Goal: Task Accomplishment & Management: Manage account settings

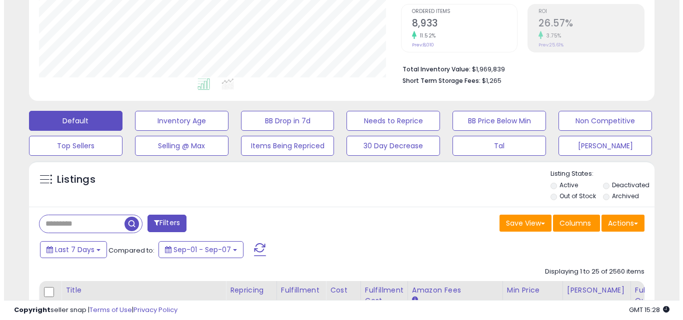
scroll to position [250, 0]
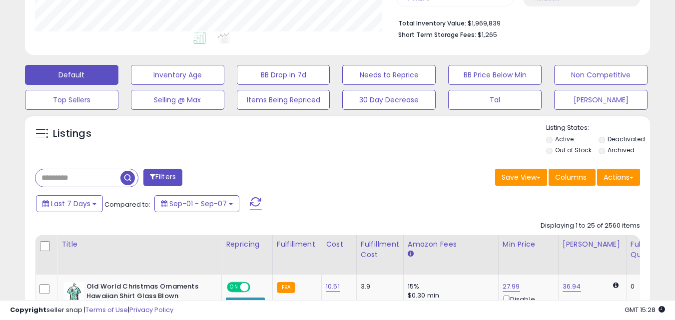
click at [83, 176] on input "text" at bounding box center [77, 177] width 85 height 17
type input "****"
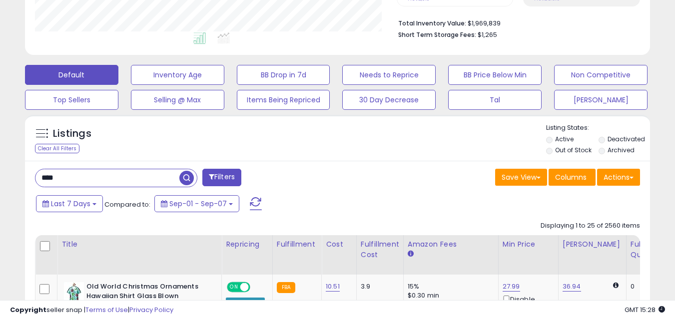
click at [185, 179] on span "button" at bounding box center [186, 178] width 14 height 14
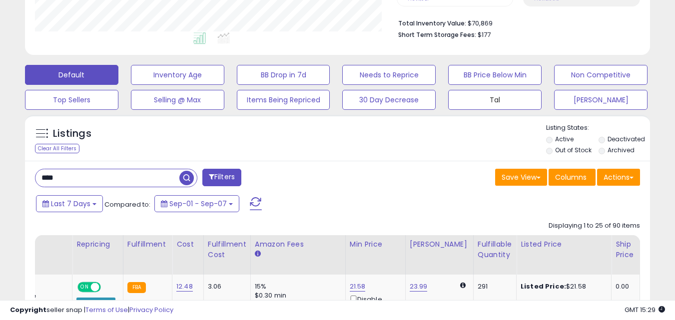
click at [510, 102] on button "Tal" at bounding box center [494, 100] width 93 height 20
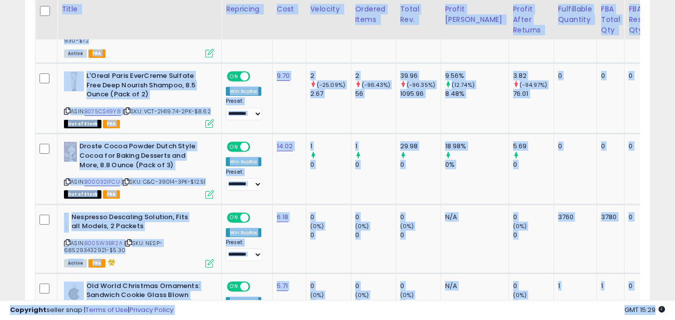
drag, startPoint x: 323, startPoint y: 300, endPoint x: 358, endPoint y: 298, distance: 35.0
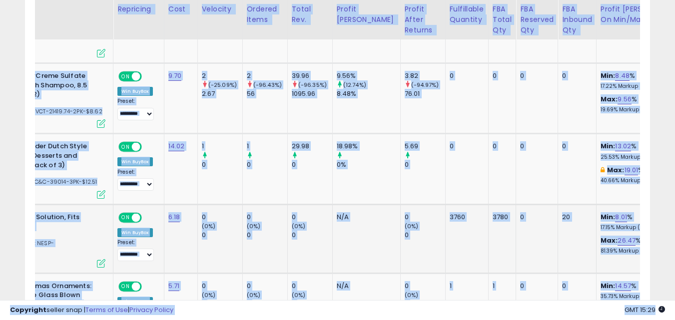
click at [407, 251] on td "0 (0%) 0" at bounding box center [422, 238] width 45 height 69
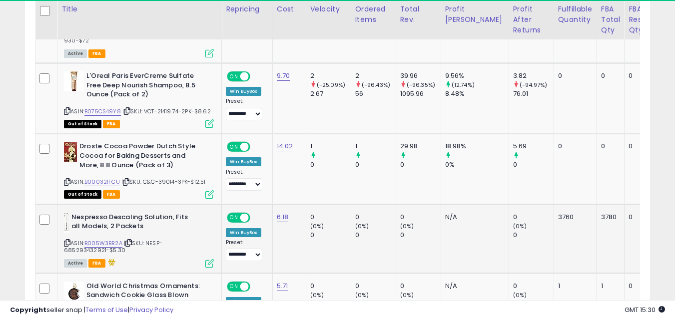
click at [107, 248] on span "| SKU: NESP-685293432921-$5.30" at bounding box center [113, 246] width 98 height 15
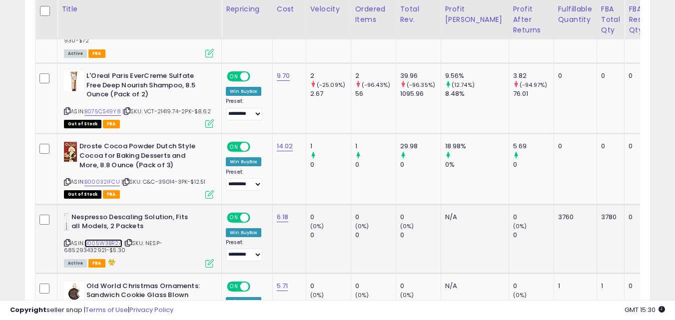
click at [111, 243] on link "B005W3BR2A" at bounding box center [103, 243] width 38 height 8
click at [206, 263] on icon at bounding box center [209, 263] width 8 height 8
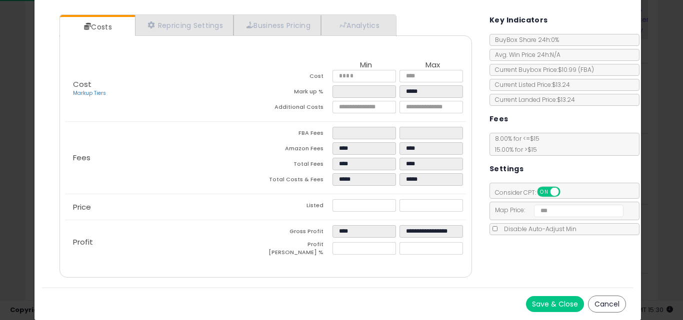
click at [596, 304] on button "Cancel" at bounding box center [607, 304] width 38 height 17
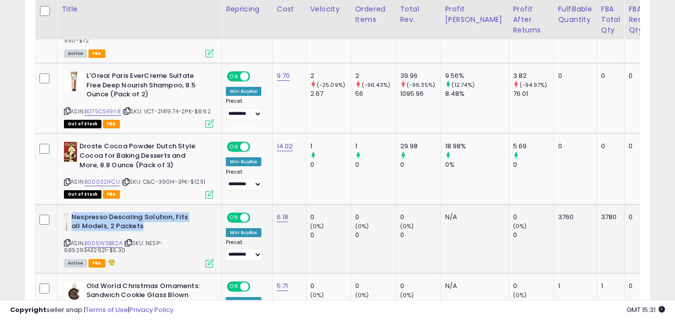
drag, startPoint x: 160, startPoint y: 223, endPoint x: 71, endPoint y: 219, distance: 89.0
click at [71, 219] on b "Nespresso Descaling Solution, Fits all Models, 2 Packets" at bounding box center [131, 223] width 121 height 21
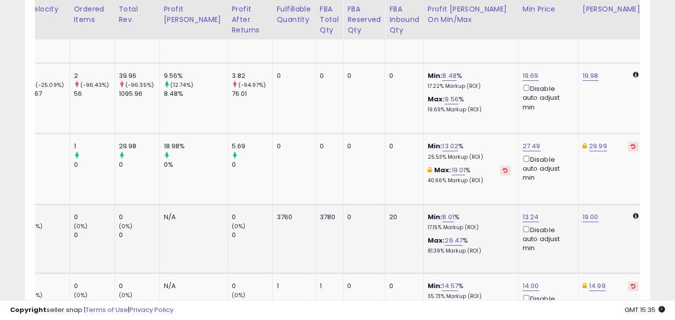
scroll to position [0, 283]
click at [521, 218] on link "13.24" at bounding box center [529, 217] width 16 height 10
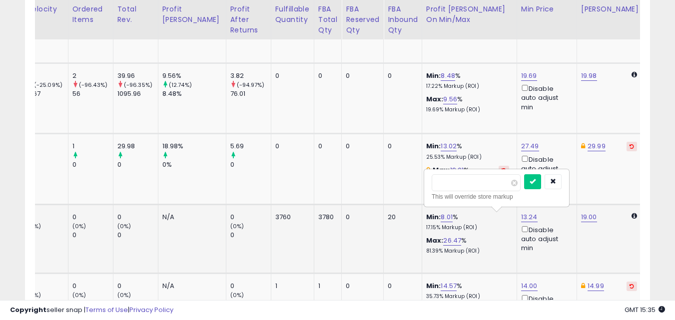
type input "*"
type input "****"
click at [541, 182] on button "submit" at bounding box center [532, 181] width 17 height 15
click at [521, 212] on link "9.99" at bounding box center [528, 217] width 14 height 10
type input "*"
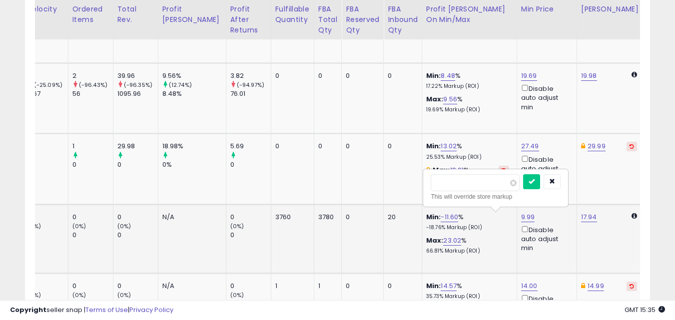
type input "*****"
click at [540, 182] on button "submit" at bounding box center [531, 181] width 17 height 15
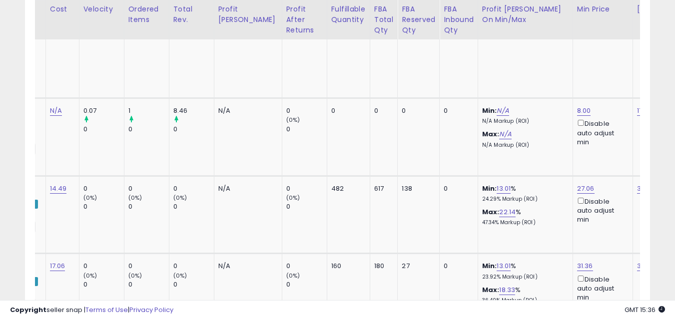
scroll to position [0, 232]
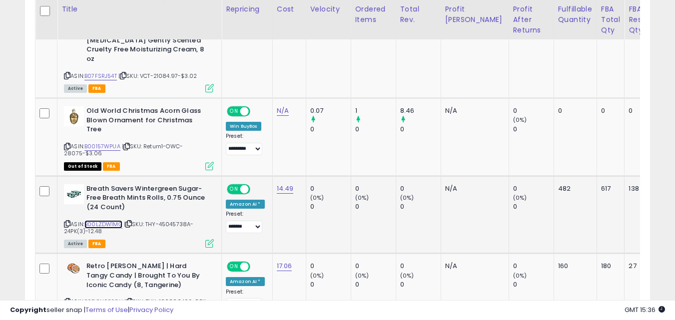
click at [111, 220] on link "B00LZDW1MG" at bounding box center [103, 224] width 38 height 8
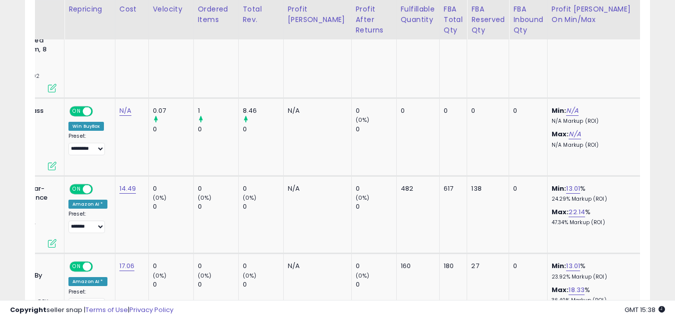
scroll to position [0, 196]
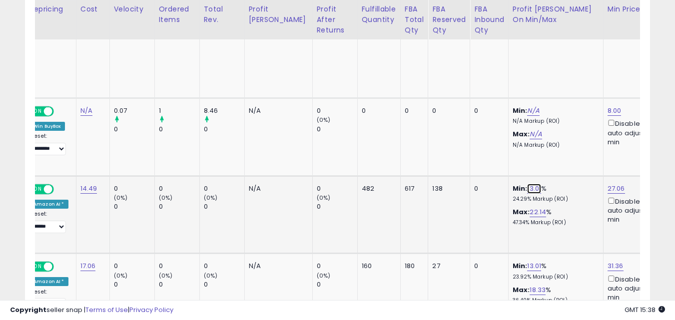
click at [527, 184] on link "13.01" at bounding box center [534, 189] width 14 height 10
type input "*****"
click at [542, 125] on icon "submit" at bounding box center [539, 125] width 6 height 6
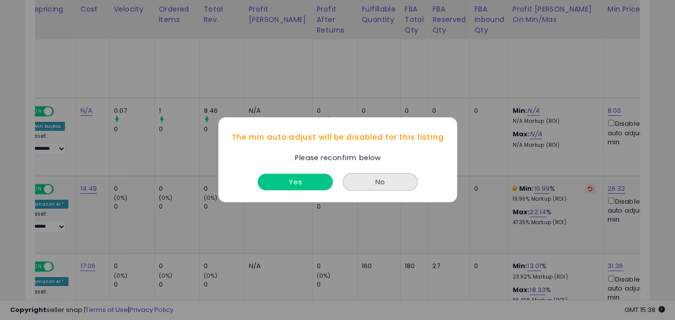
click at [297, 178] on button "Yes" at bounding box center [295, 182] width 75 height 16
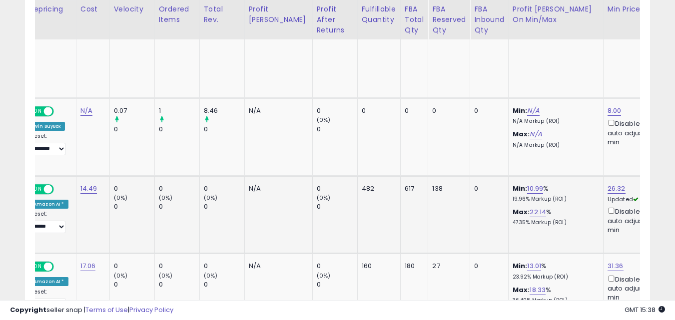
scroll to position [0, 0]
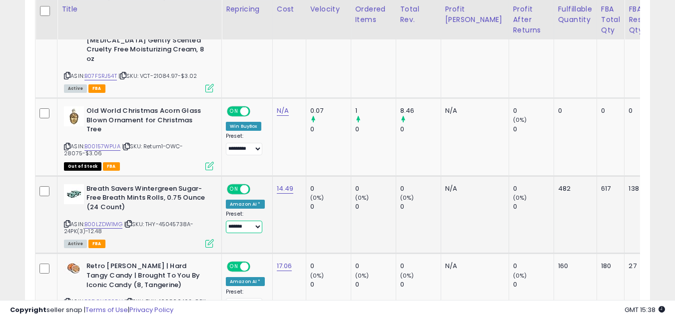
click at [248, 221] on select "**** ****** ******* *********" at bounding box center [244, 227] width 36 height 12
select select "*********"
click at [226, 221] on select "**** ****** ******* *********" at bounding box center [244, 227] width 36 height 12
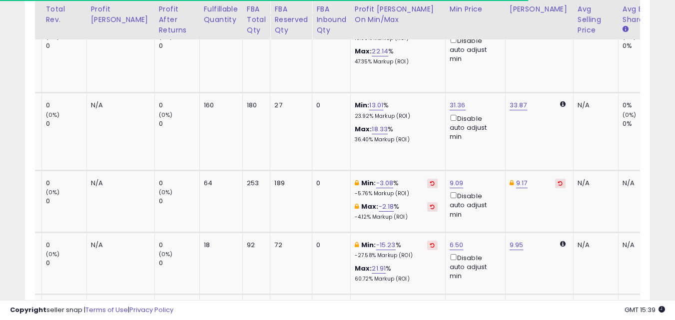
scroll to position [0, 422]
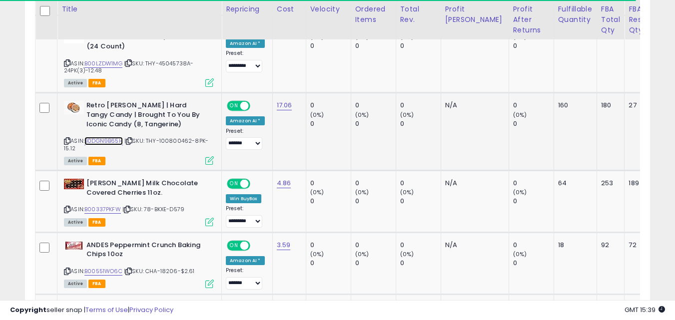
click at [117, 137] on link "B0DGN9B65H" at bounding box center [103, 141] width 38 height 8
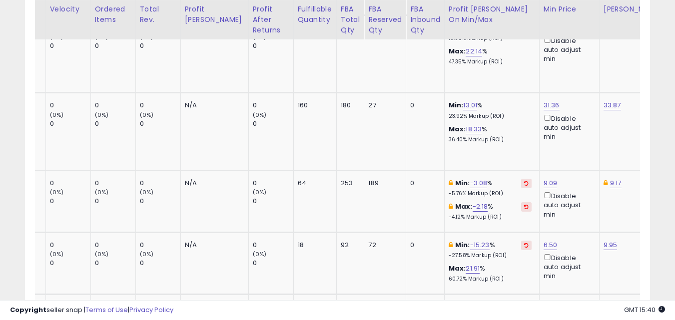
scroll to position [0, 267]
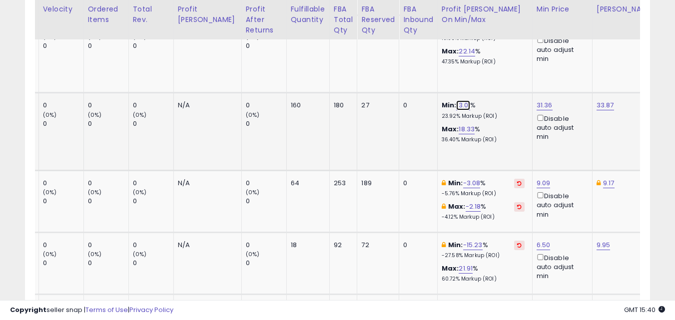
click at [456, 100] on link "13.01" at bounding box center [463, 105] width 14 height 10
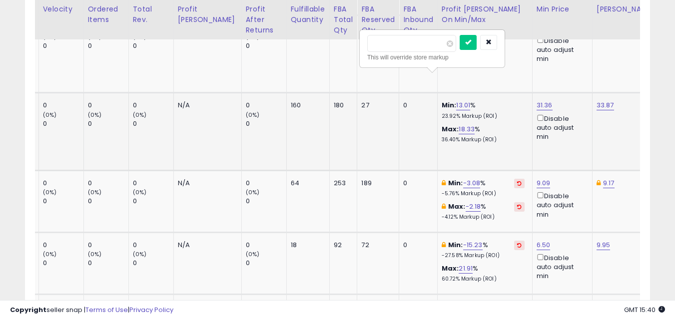
type input "*"
type input "*****"
click at [477, 42] on button "submit" at bounding box center [468, 42] width 17 height 15
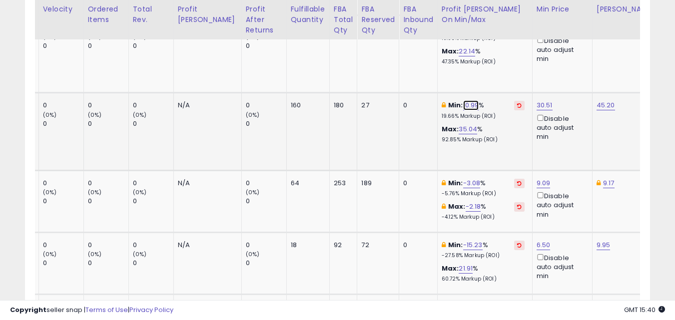
click at [463, 100] on link "10.99" at bounding box center [471, 105] width 16 height 10
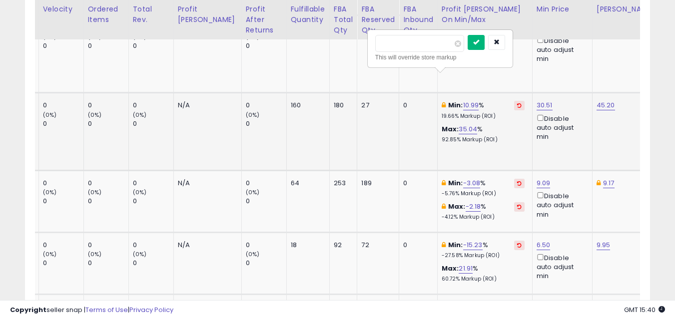
type input "*****"
click at [485, 48] on button "submit" at bounding box center [476, 42] width 17 height 15
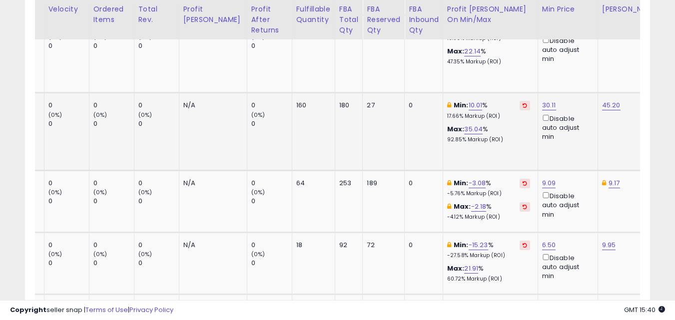
scroll to position [0, 0]
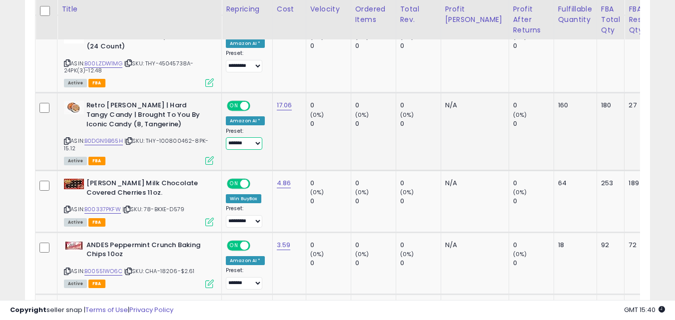
click at [246, 137] on select "**** ****** ******* *********" at bounding box center [244, 143] width 36 height 12
select select "*********"
click at [226, 137] on select "**** ****** ******* *********" at bounding box center [244, 143] width 36 height 12
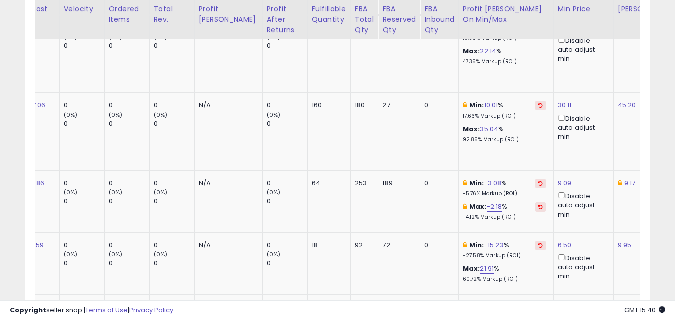
scroll to position [0, 251]
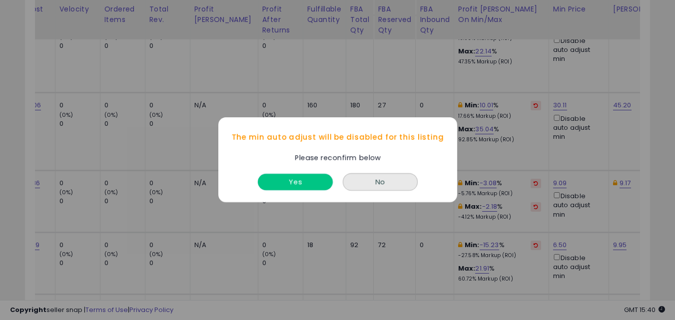
click at [297, 181] on button "Yes" at bounding box center [295, 182] width 75 height 16
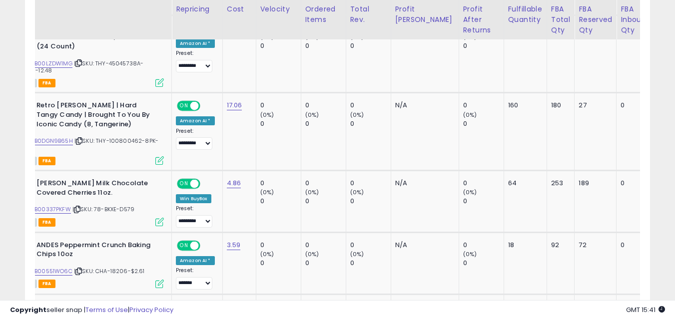
scroll to position [0, 0]
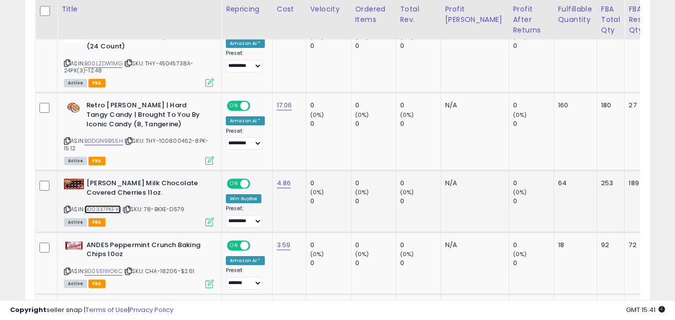
click at [114, 205] on link "B00337PKFW" at bounding box center [102, 209] width 36 height 8
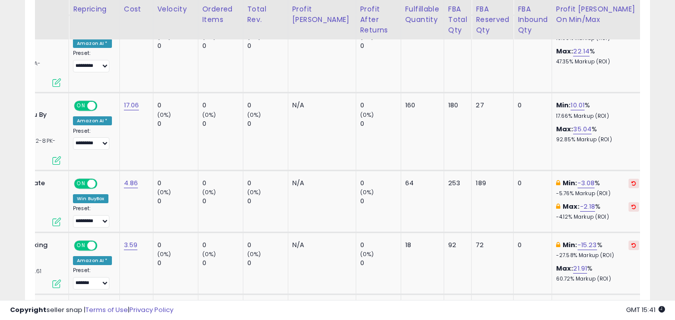
scroll to position [0, 164]
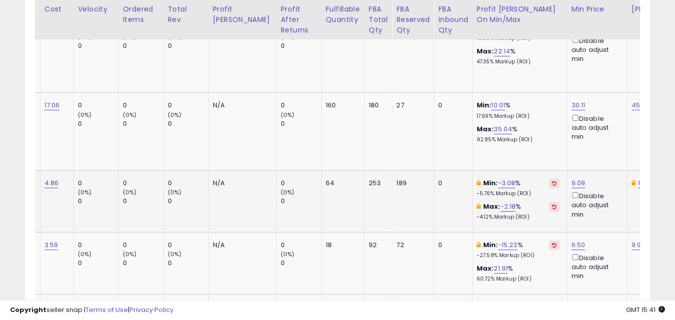
click at [572, 190] on div "Disable auto adjust min" at bounding box center [596, 204] width 48 height 29
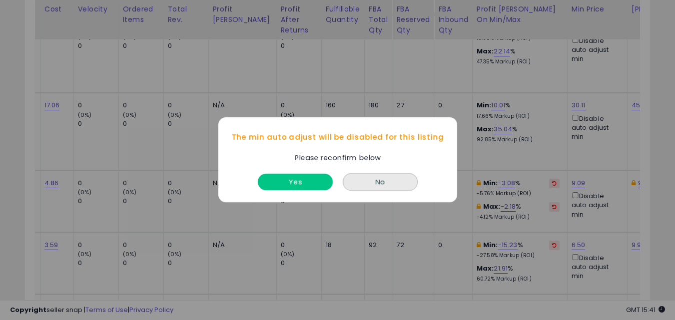
click at [309, 178] on button "Yes" at bounding box center [295, 182] width 75 height 16
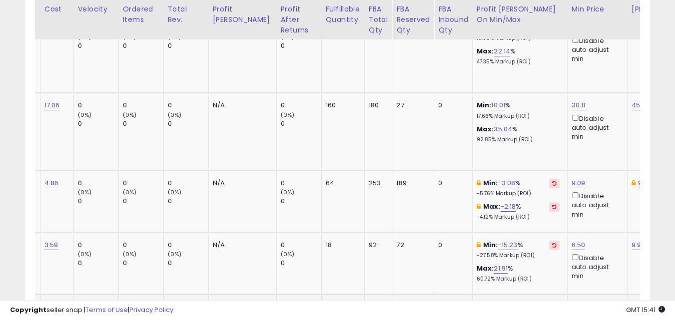
drag, startPoint x: 452, startPoint y: 300, endPoint x: 317, endPoint y: 286, distance: 135.2
click at [283, 286] on div "**********" at bounding box center [337, 80] width 675 height 2592
click at [434, 234] on td "0" at bounding box center [453, 265] width 38 height 62
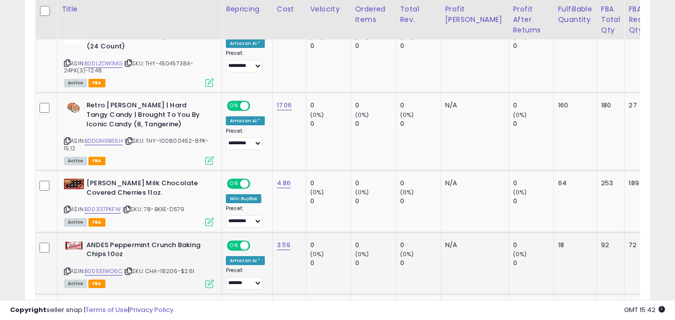
click at [210, 280] on icon at bounding box center [209, 284] width 8 height 8
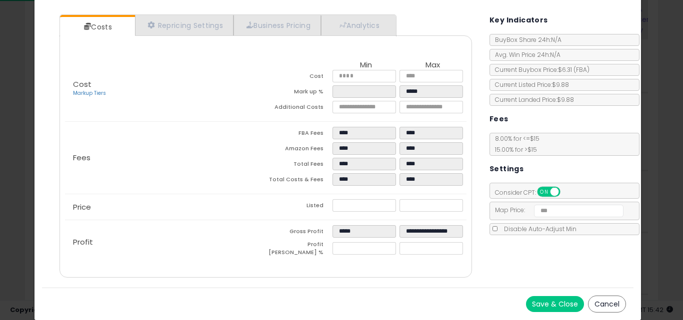
click at [593, 301] on button "Cancel" at bounding box center [607, 304] width 38 height 17
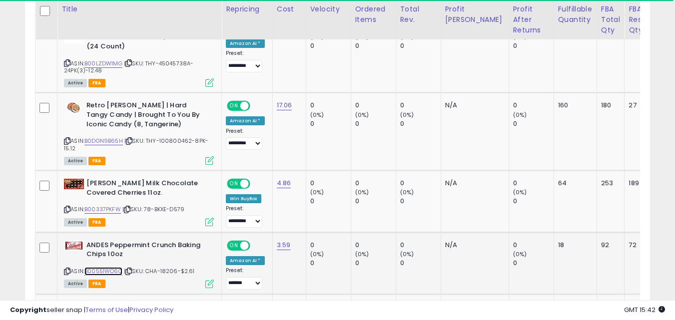
click at [109, 267] on link "B00551WO6C" at bounding box center [103, 271] width 38 height 8
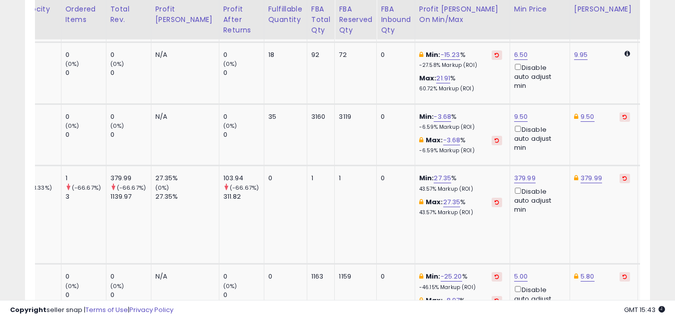
scroll to position [0, 422]
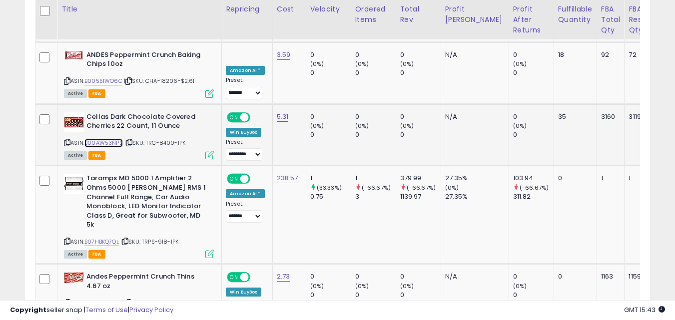
click at [113, 139] on link "B00AW53NP2" at bounding box center [103, 143] width 38 height 8
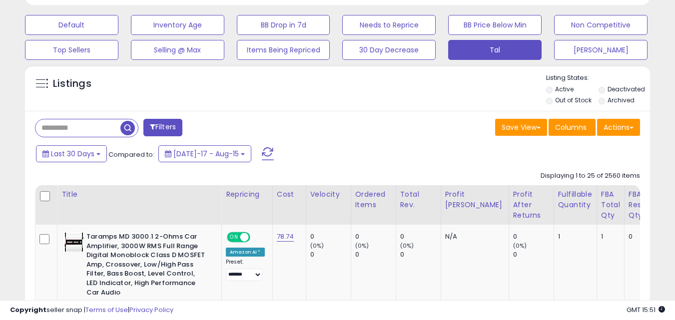
scroll to position [205, 362]
click at [89, 132] on input "text" at bounding box center [77, 127] width 85 height 17
type input "****"
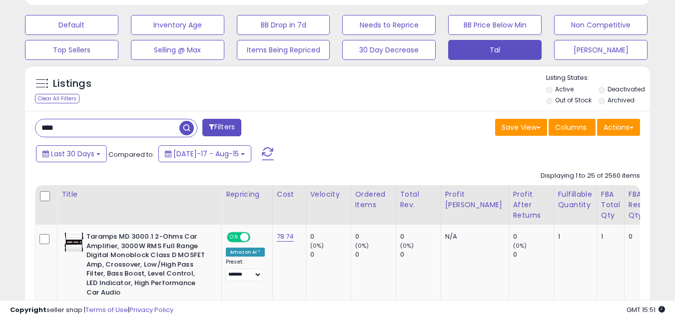
click at [182, 130] on span "button" at bounding box center [186, 128] width 14 height 14
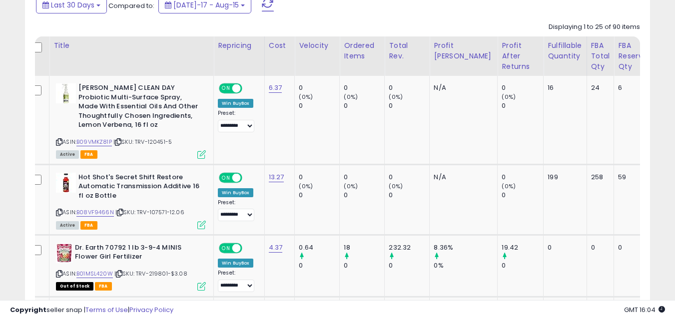
scroll to position [0, 0]
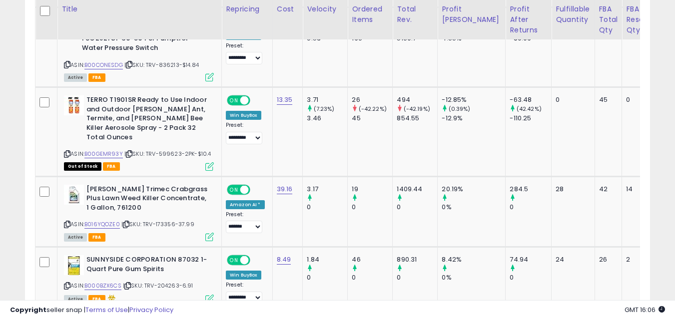
scroll to position [2083, 0]
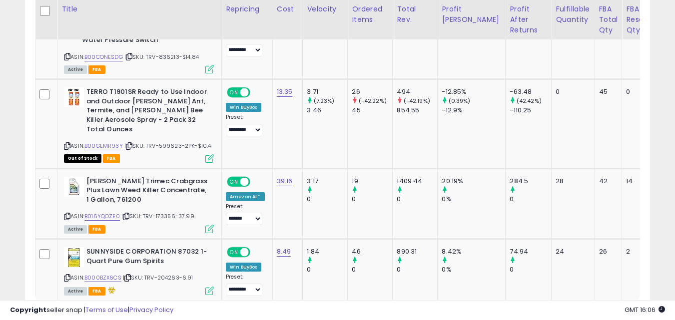
click at [617, 312] on link "›" at bounding box center [615, 320] width 15 height 17
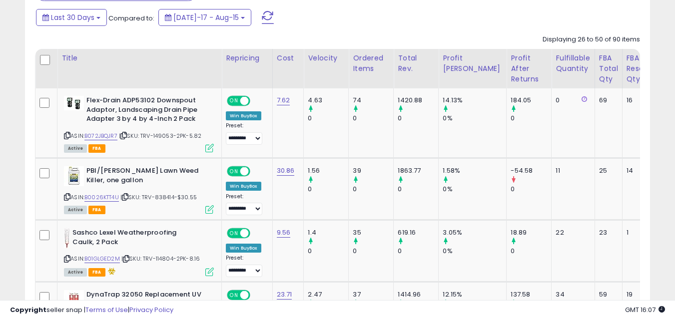
scroll to position [448, 0]
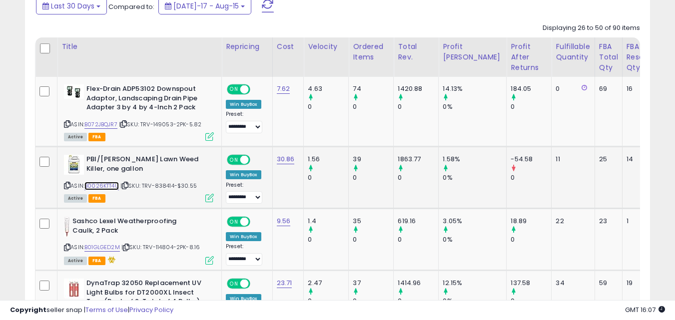
click at [110, 185] on link "B0026KTT4U" at bounding box center [101, 186] width 34 height 8
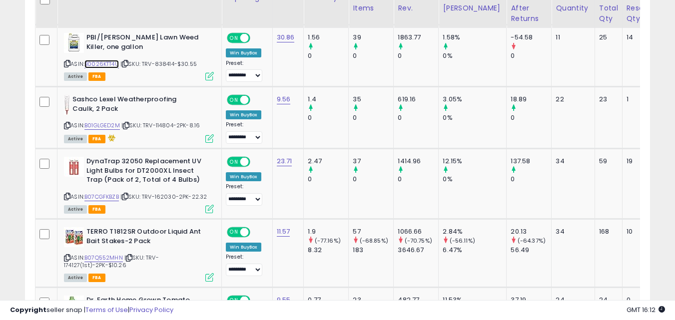
scroll to position [585, 0]
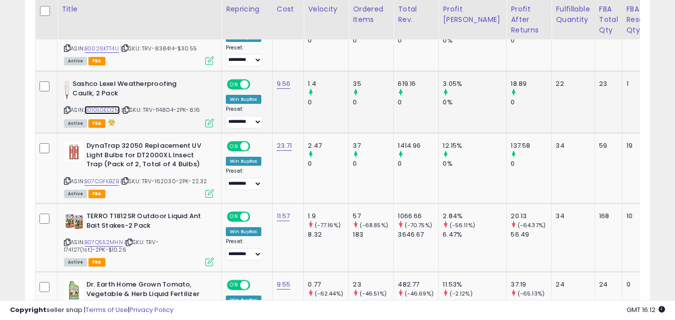
click at [118, 110] on link "B01GLGED2M" at bounding box center [101, 110] width 35 height 8
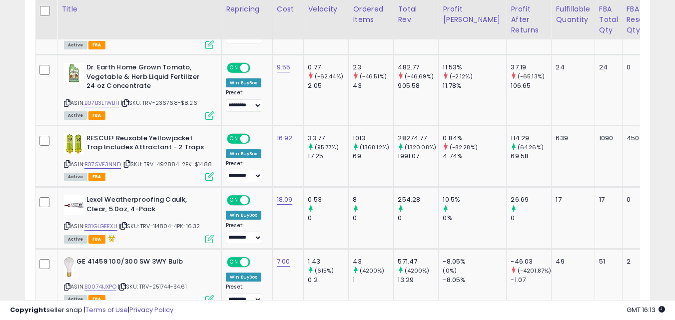
scroll to position [814, 0]
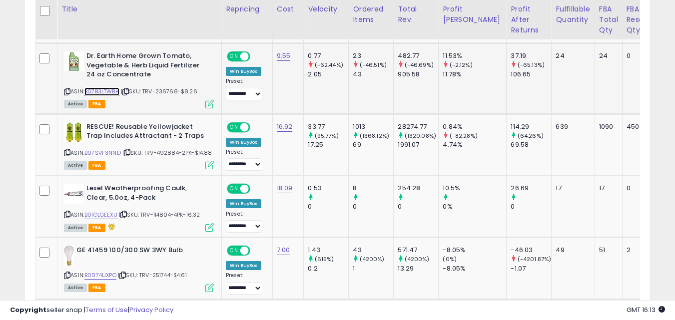
click at [113, 92] on link "B07B3LTWBH" at bounding box center [101, 91] width 35 height 8
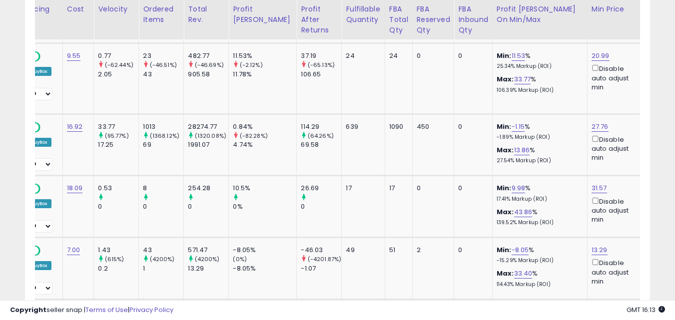
scroll to position [0, 210]
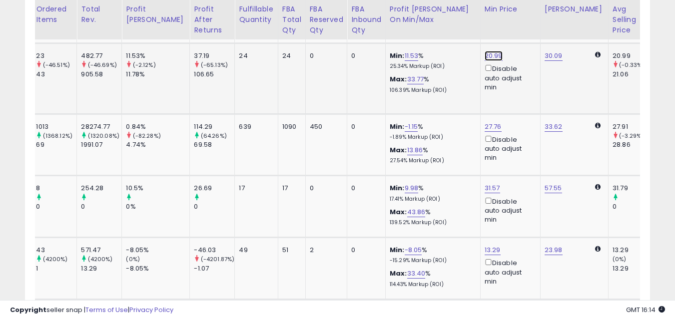
click at [485, 55] on link "20.99" at bounding box center [494, 56] width 18 height 10
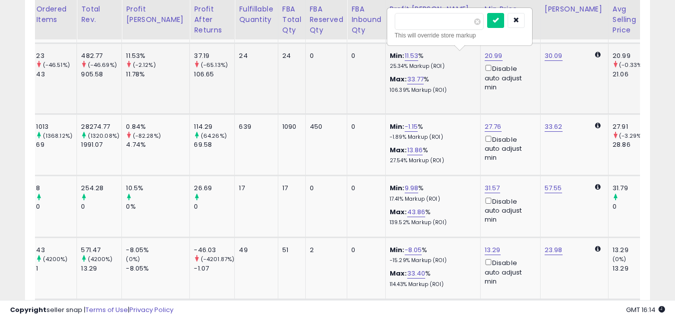
type input "*"
type input "*****"
click at [499, 21] on icon "submit" at bounding box center [496, 20] width 6 height 6
click at [504, 14] on button "submit" at bounding box center [495, 20] width 17 height 15
click at [499, 19] on icon "submit" at bounding box center [496, 20] width 6 height 6
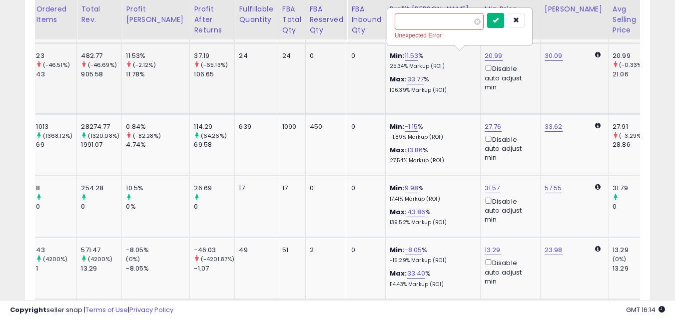
click at [499, 19] on icon "submit" at bounding box center [496, 20] width 6 height 6
click at [519, 20] on icon "button" at bounding box center [516, 20] width 6 height 6
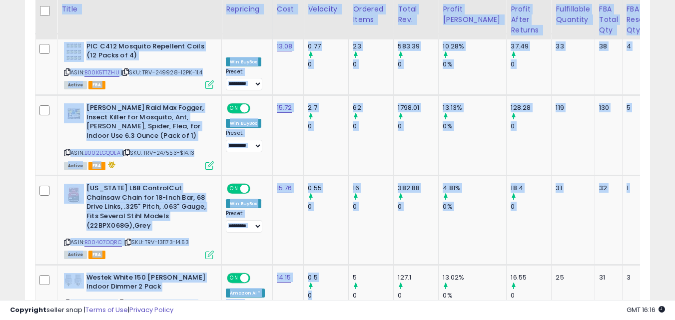
drag, startPoint x: 337, startPoint y: 290, endPoint x: 350, endPoint y: 292, distance: 13.6
click at [350, 292] on div "Title Repricing Cost Velocity Total Rev." at bounding box center [337, 153] width 605 height 1781
click at [403, 247] on td "382.88 0" at bounding box center [416, 220] width 45 height 89
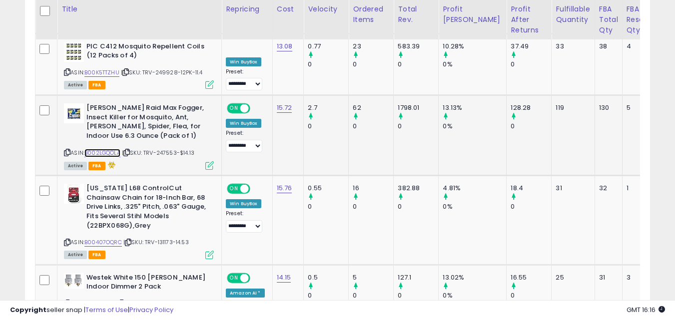
click at [108, 149] on link "B002LGQOLA" at bounding box center [102, 153] width 36 height 8
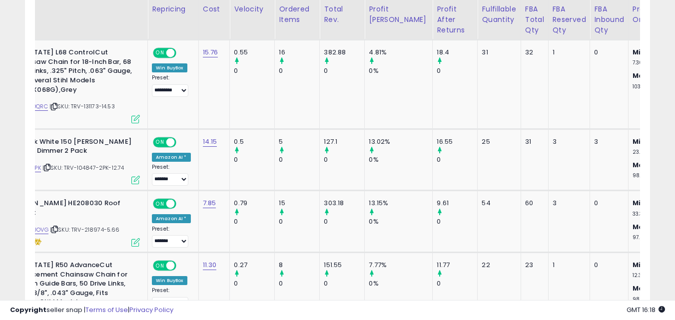
scroll to position [0, 99]
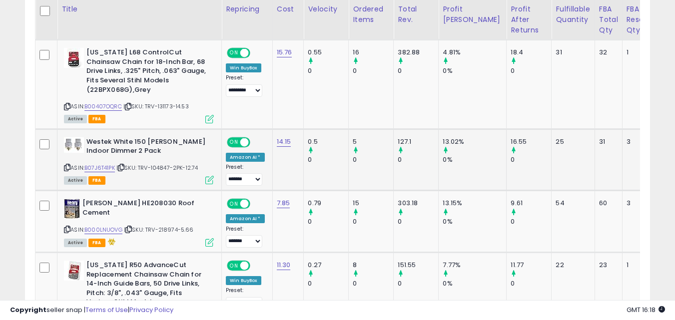
click at [205, 176] on div "Active FBA" at bounding box center [139, 179] width 150 height 7
click at [208, 176] on icon at bounding box center [209, 180] width 8 height 8
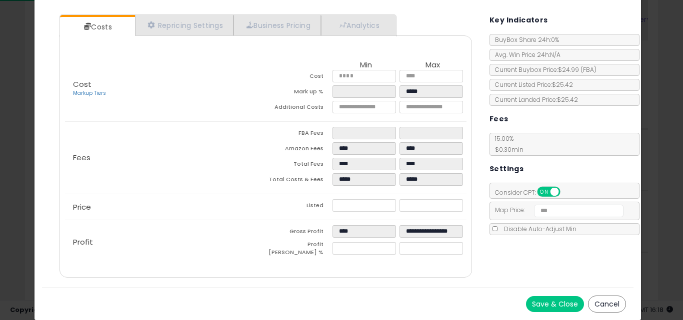
drag, startPoint x: 608, startPoint y: 305, endPoint x: 605, endPoint y: 297, distance: 8.5
click at [608, 304] on button "Cancel" at bounding box center [607, 304] width 38 height 17
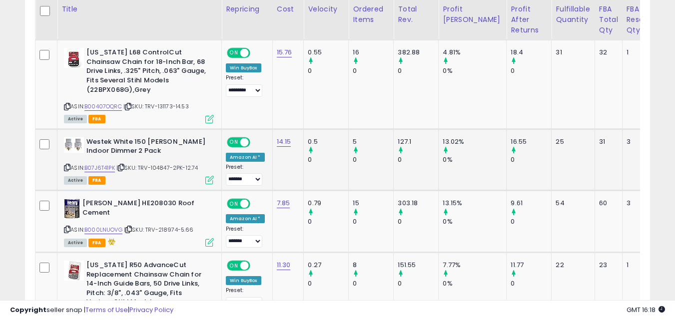
click at [214, 171] on td "Westek White 150 [PERSON_NAME] Indoor Dimmer 2 Pack ASIN: B07J6T41PK | SKU: TRV…" at bounding box center [139, 160] width 164 height 62
click at [209, 176] on icon at bounding box center [209, 180] width 8 height 8
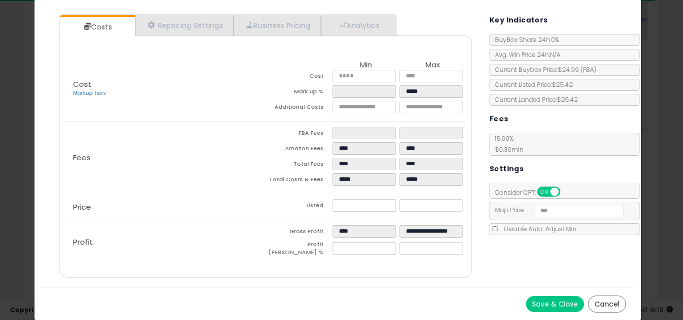
click at [606, 304] on button "Cancel" at bounding box center [607, 304] width 38 height 17
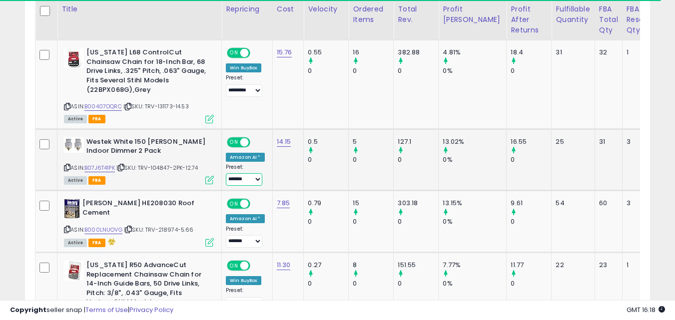
click at [252, 173] on select "**** ****** ******* *********" at bounding box center [244, 179] width 36 height 12
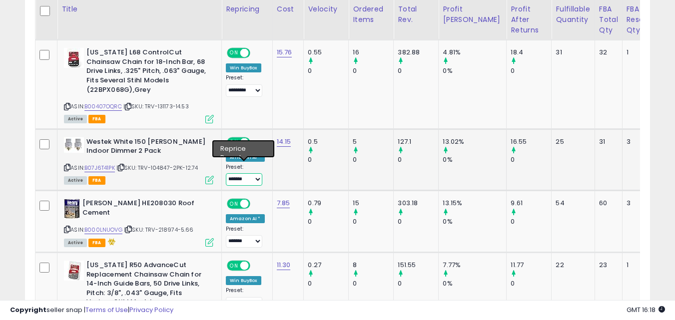
select select "*********"
click at [226, 173] on select "**** ****** ******* *********" at bounding box center [244, 179] width 36 height 12
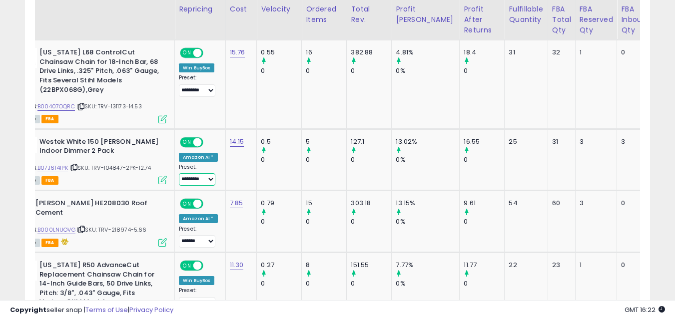
scroll to position [0, 0]
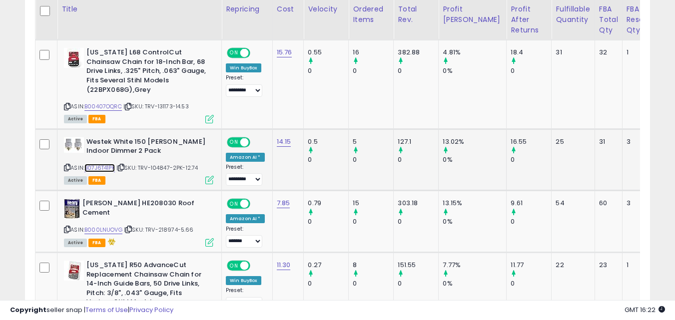
click at [111, 164] on link "B07J6T41PK" at bounding box center [99, 168] width 30 height 8
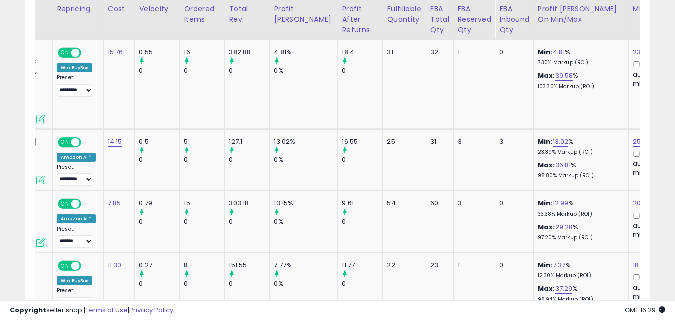
scroll to position [0, 182]
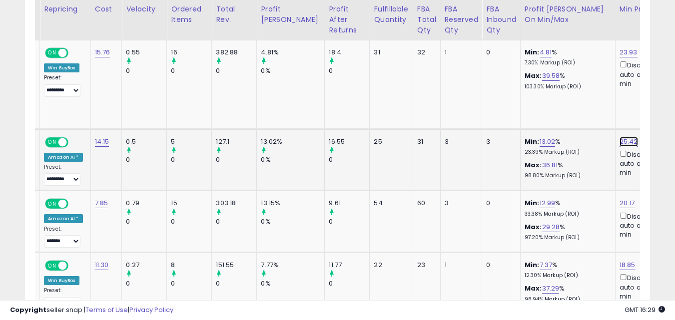
click at [620, 137] on link "25.42" at bounding box center [629, 142] width 18 height 10
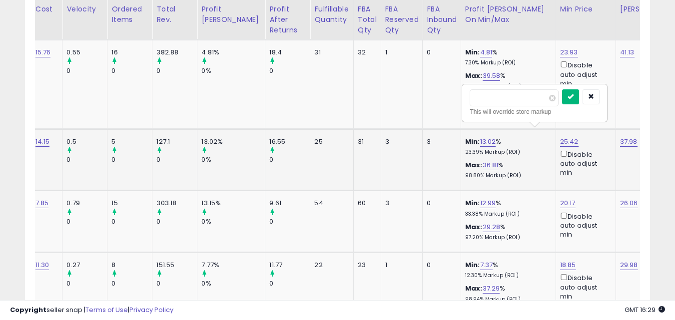
type input "*****"
click at [579, 91] on button "submit" at bounding box center [570, 96] width 17 height 15
click at [574, 94] on icon "submit" at bounding box center [571, 96] width 6 height 6
drag, startPoint x: 585, startPoint y: 94, endPoint x: 254, endPoint y: 302, distance: 391.2
click at [574, 95] on icon "submit" at bounding box center [571, 96] width 6 height 6
